Goal: Contribute content: Contribute content

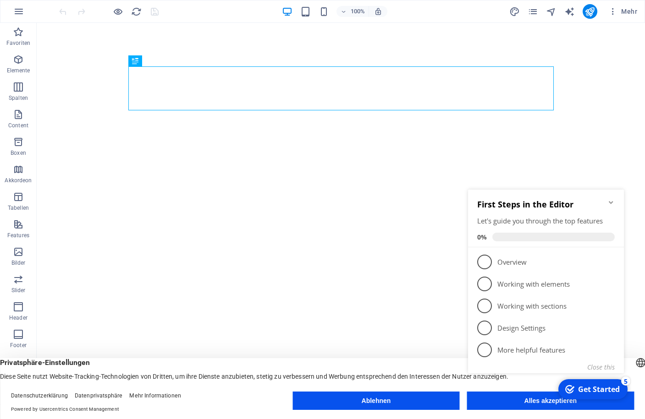
click at [375, 401] on button "Ablehnen" at bounding box center [375, 401] width 167 height 18
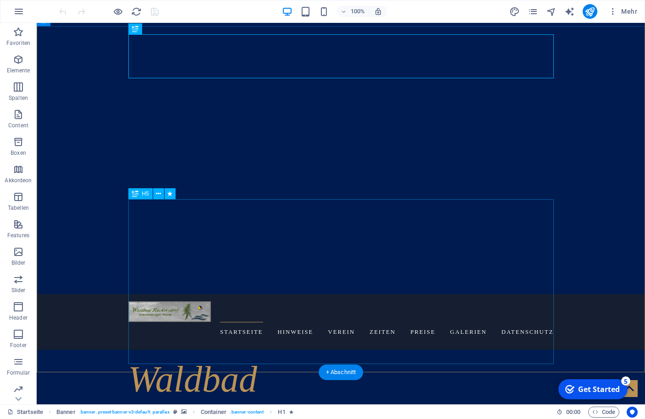
scroll to position [140, 0]
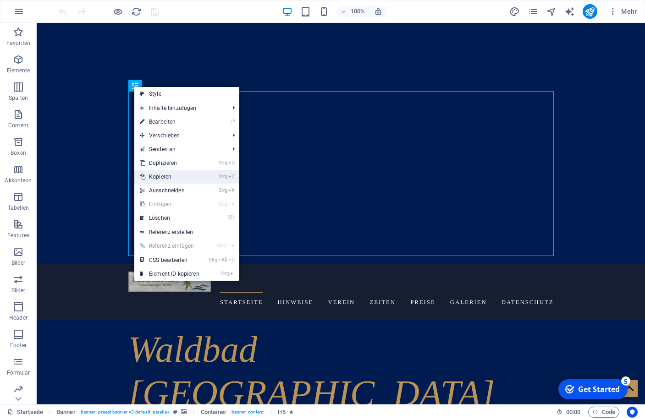
click at [162, 176] on link "Strg C Kopieren" at bounding box center [169, 177] width 71 height 14
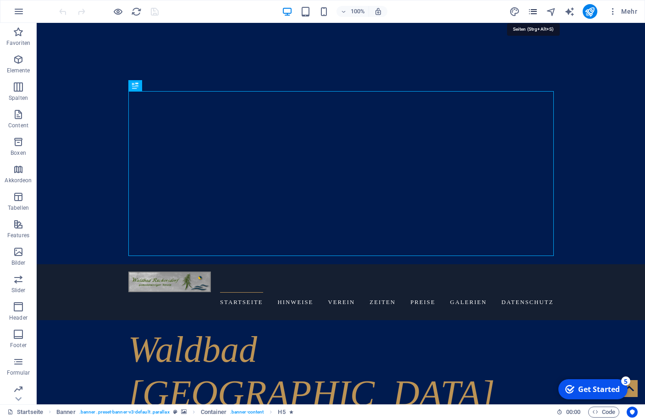
click at [532, 8] on icon "pages" at bounding box center [532, 11] width 11 height 11
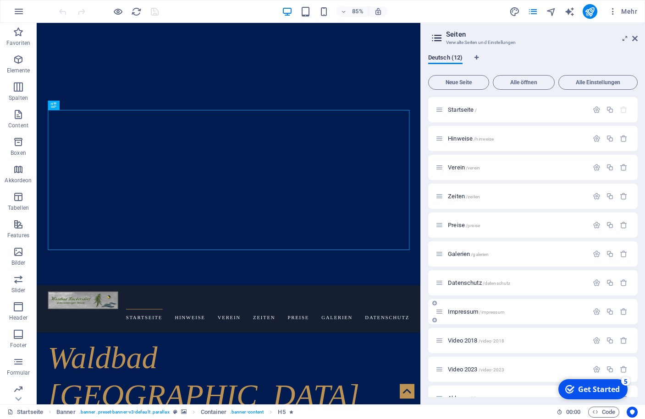
scroll to position [46, 0]
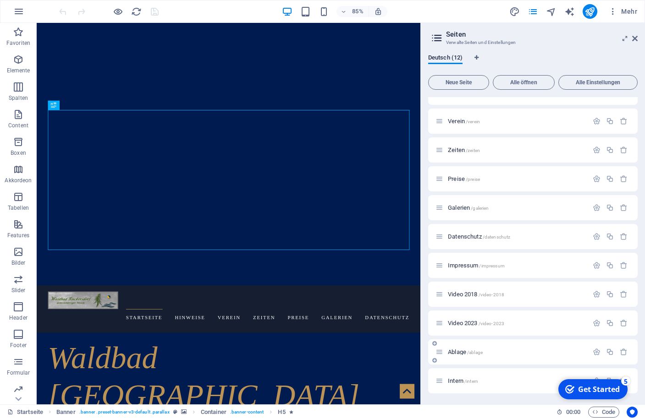
click at [481, 351] on span "/ablage" at bounding box center [475, 352] width 16 height 5
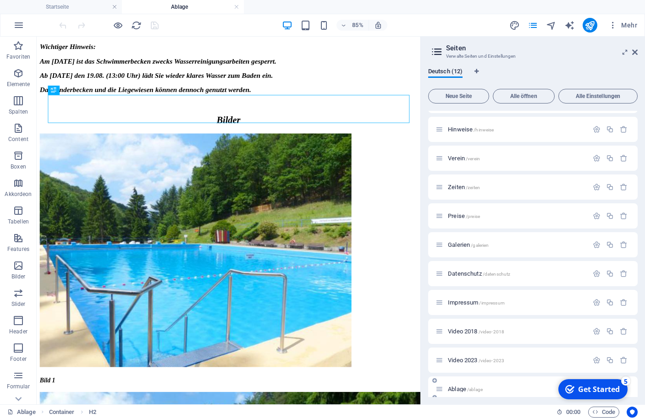
scroll to position [0, 0]
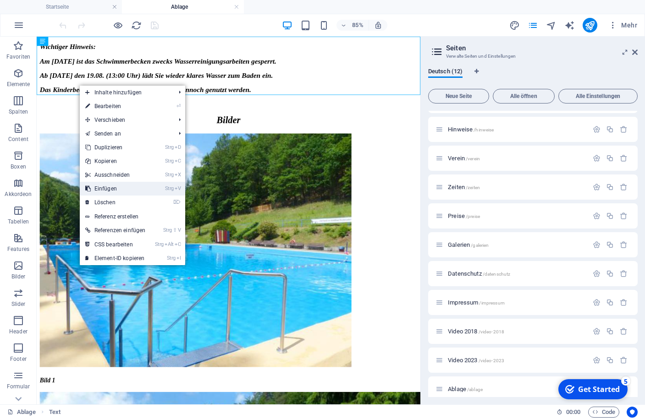
click at [106, 189] on link "Strg V Einfügen" at bounding box center [115, 189] width 71 height 14
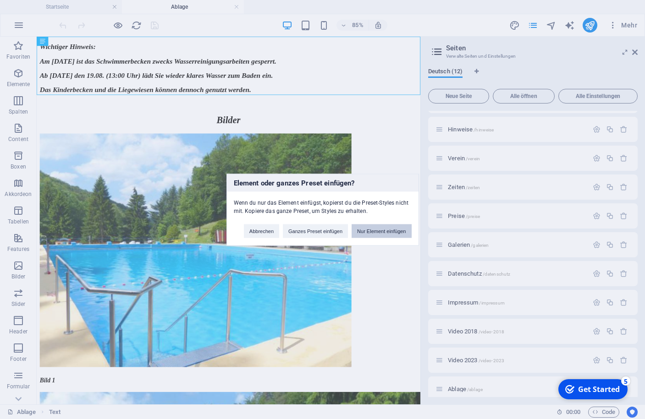
click at [369, 233] on button "Nur Element einfügen" at bounding box center [381, 231] width 60 height 14
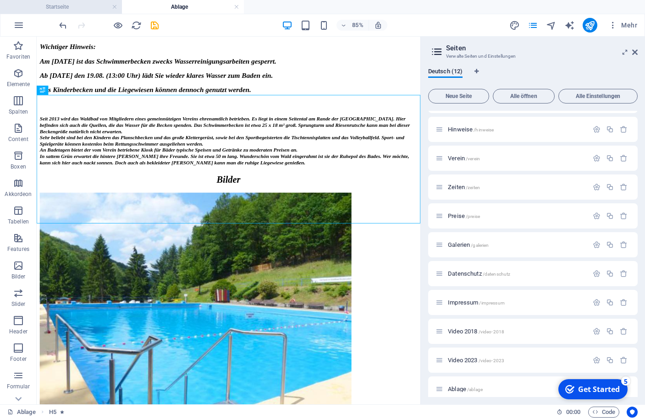
click at [56, 6] on h4 "Startseite" at bounding box center [61, 7] width 122 height 10
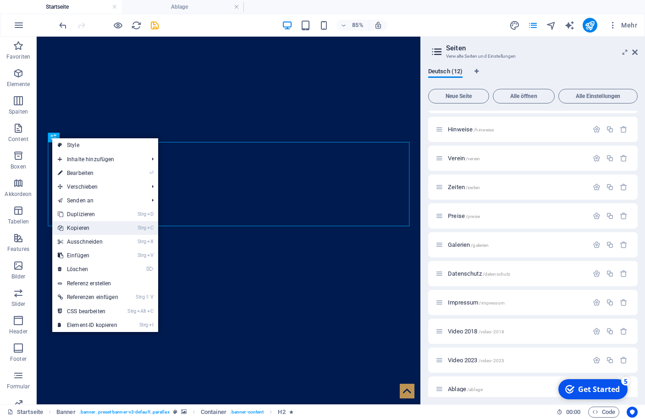
click at [74, 228] on link "Strg C Kopieren" at bounding box center [87, 228] width 71 height 14
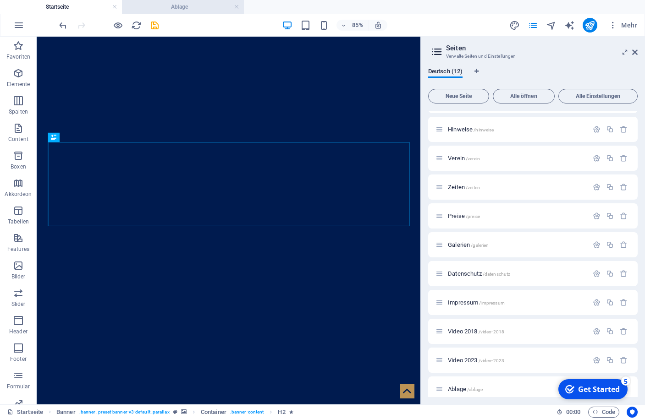
click at [163, 7] on h4 "Ablage" at bounding box center [183, 7] width 122 height 10
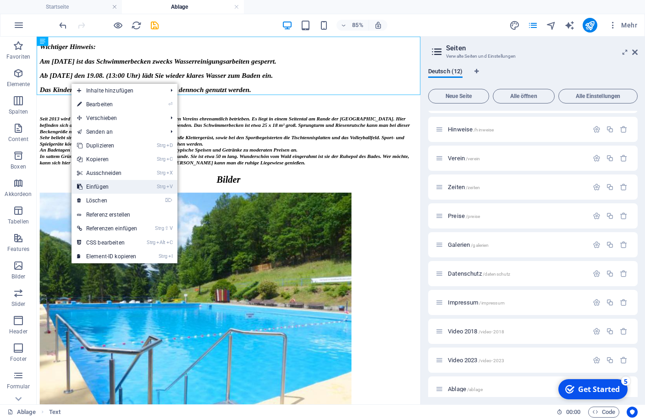
click at [89, 188] on link "Strg V Einfügen" at bounding box center [106, 187] width 71 height 14
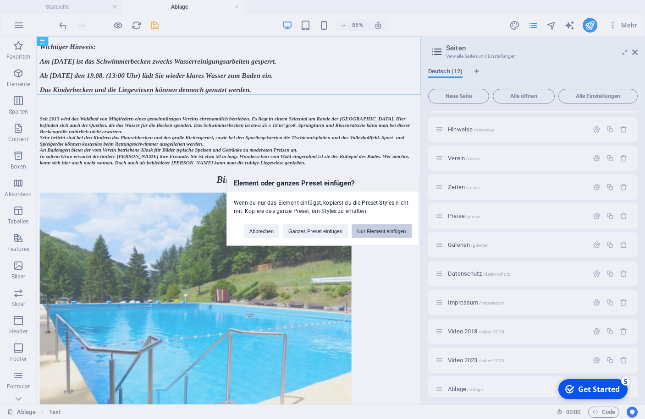
click at [361, 230] on button "Nur Element einfügen" at bounding box center [381, 231] width 60 height 14
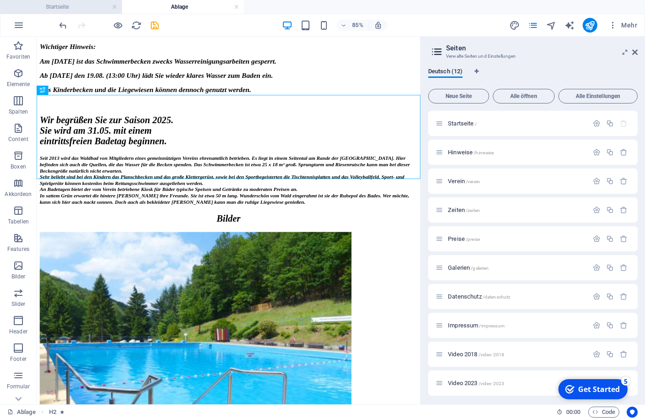
click at [53, 7] on h4 "Startseite" at bounding box center [61, 7] width 122 height 10
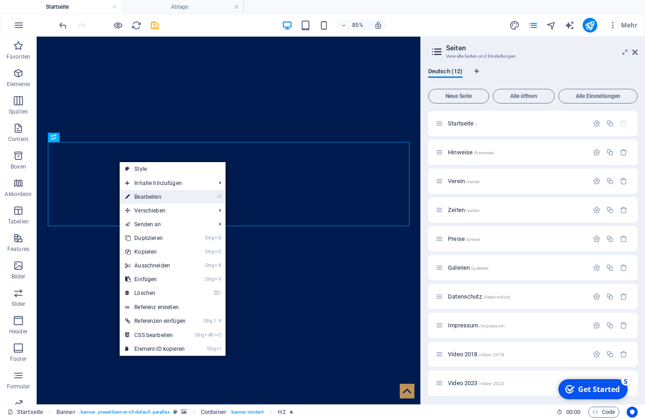
click at [143, 198] on link "⏎ Bearbeiten" at bounding box center [155, 197] width 71 height 14
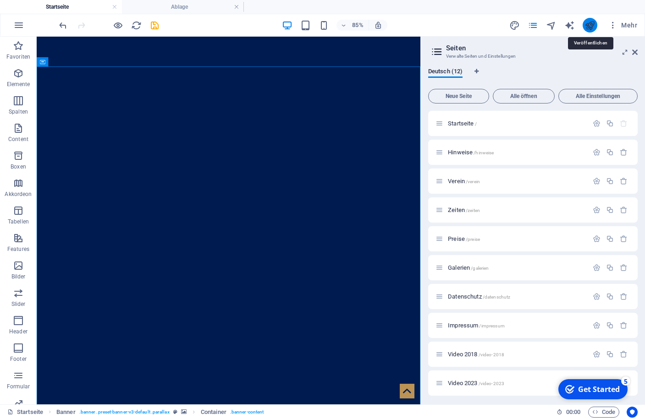
click at [589, 26] on icon "publish" at bounding box center [589, 25] width 11 height 11
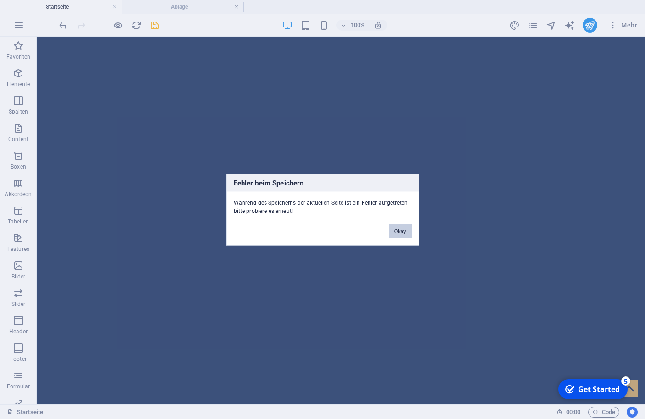
click at [400, 233] on button "Okay" at bounding box center [400, 231] width 23 height 14
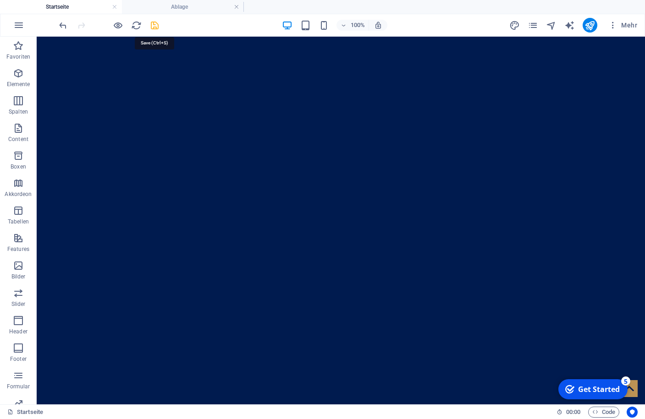
click at [154, 24] on icon "save" at bounding box center [154, 25] width 11 height 11
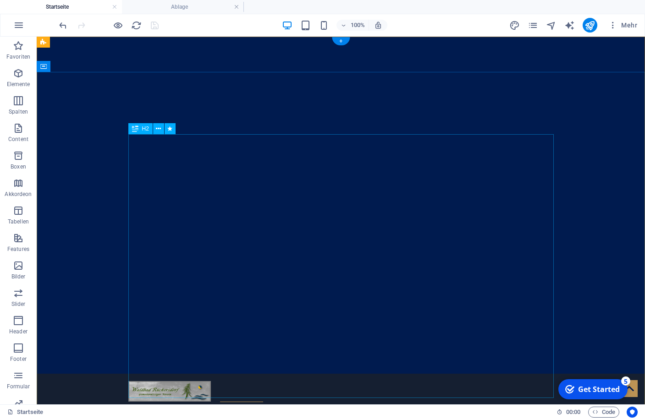
scroll to position [187, 0]
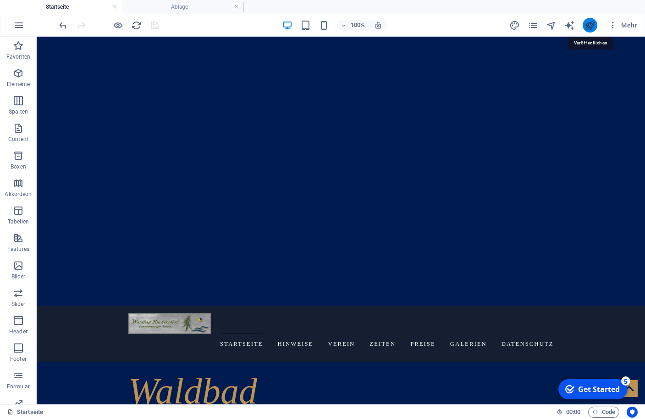
click at [587, 25] on icon "publish" at bounding box center [589, 25] width 11 height 11
